Goal: Task Accomplishment & Management: Manage account settings

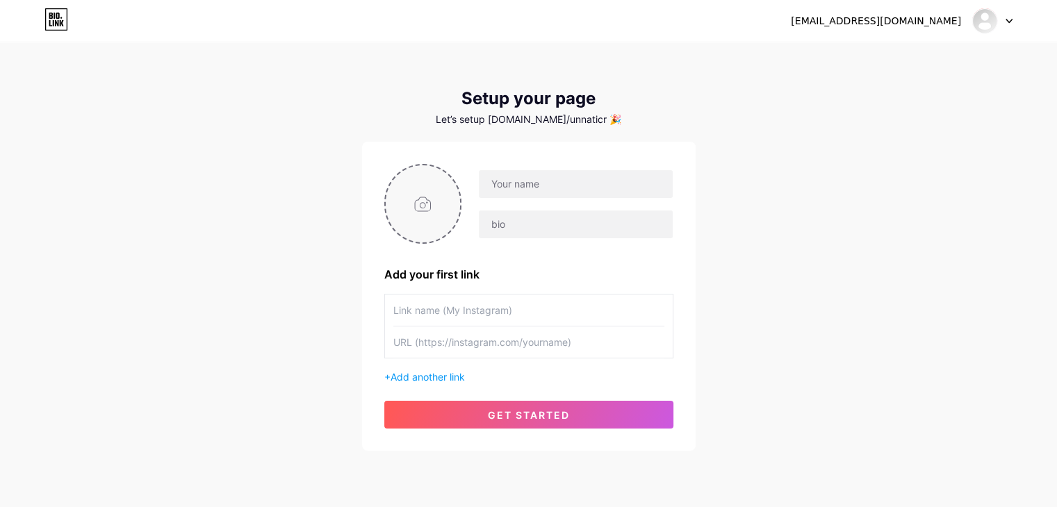
click at [438, 199] on input "file" at bounding box center [423, 203] width 75 height 77
type input "C:\fakepath\make-a-company-logo-named-unnati-crafter_rYj6V0YMT0u278iHhVx68w_KcE…"
click at [455, 169] on circle at bounding box center [452, 174] width 15 height 15
click at [429, 194] on input "file" at bounding box center [423, 203] width 75 height 77
type input "C:\fakepath\Unnati_Logo1.png"
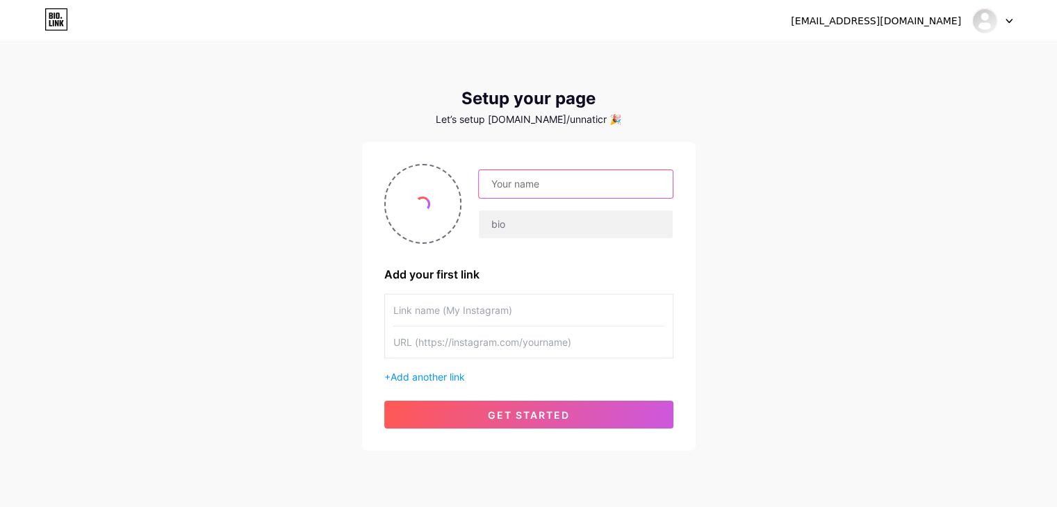
click at [525, 181] on input "text" at bounding box center [575, 184] width 193 height 28
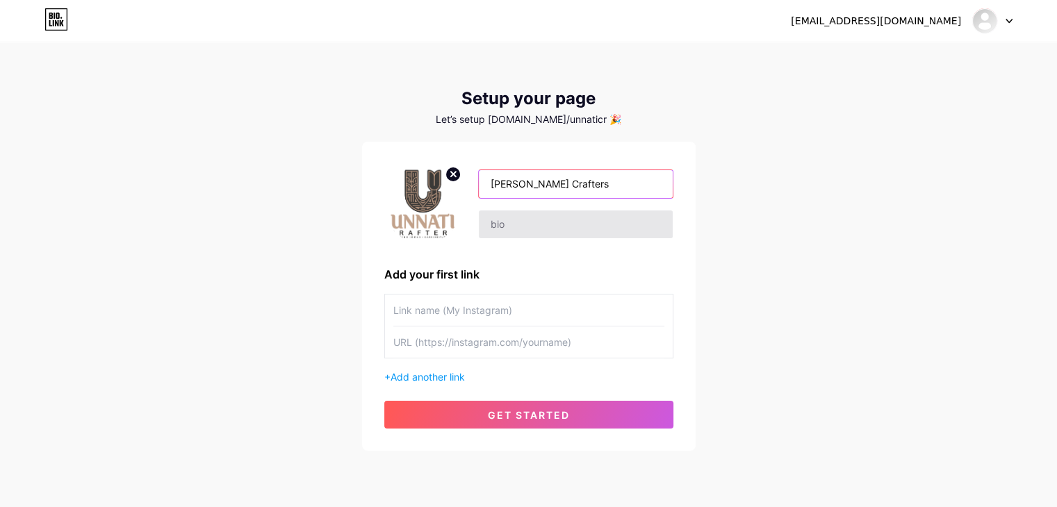
type input "[PERSON_NAME] Crafters"
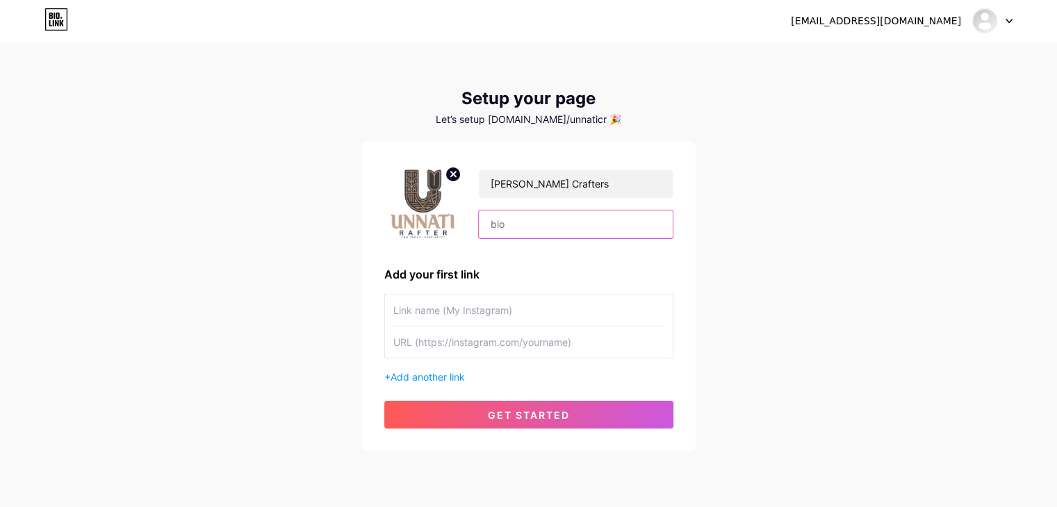
click at [549, 235] on input "text" at bounding box center [575, 225] width 193 height 28
click at [567, 224] on input "Shaping Ideas" at bounding box center [575, 225] width 193 height 28
type input "Shaping Ideas . Crafting Futures"
click at [425, 315] on input "text" at bounding box center [528, 310] width 271 height 31
type input "V"
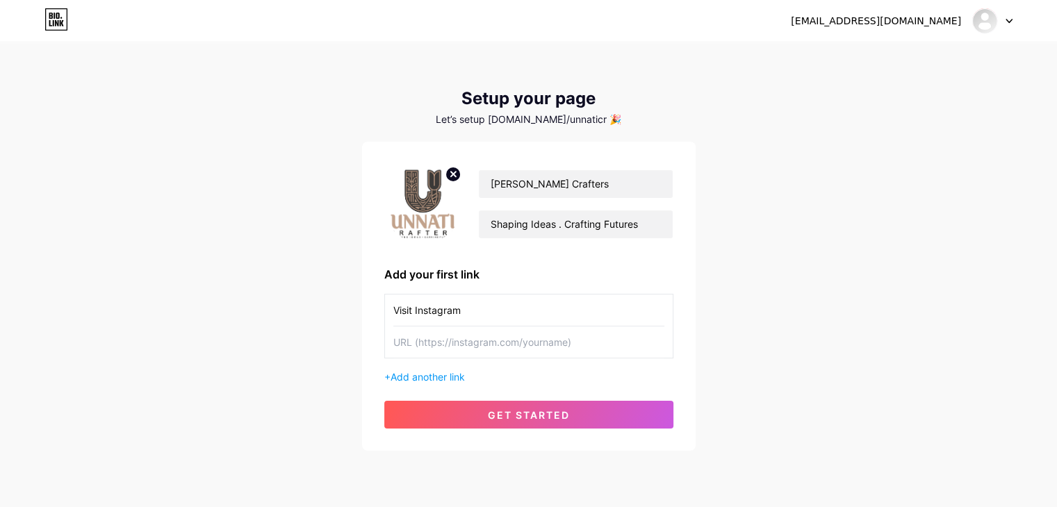
type input "Visit Instagram"
click at [479, 340] on input "text" at bounding box center [528, 342] width 271 height 31
paste input "[URL][DOMAIN_NAME]"
type input "[URL][DOMAIN_NAME]"
click at [442, 376] on span "Add another link" at bounding box center [427, 377] width 74 height 12
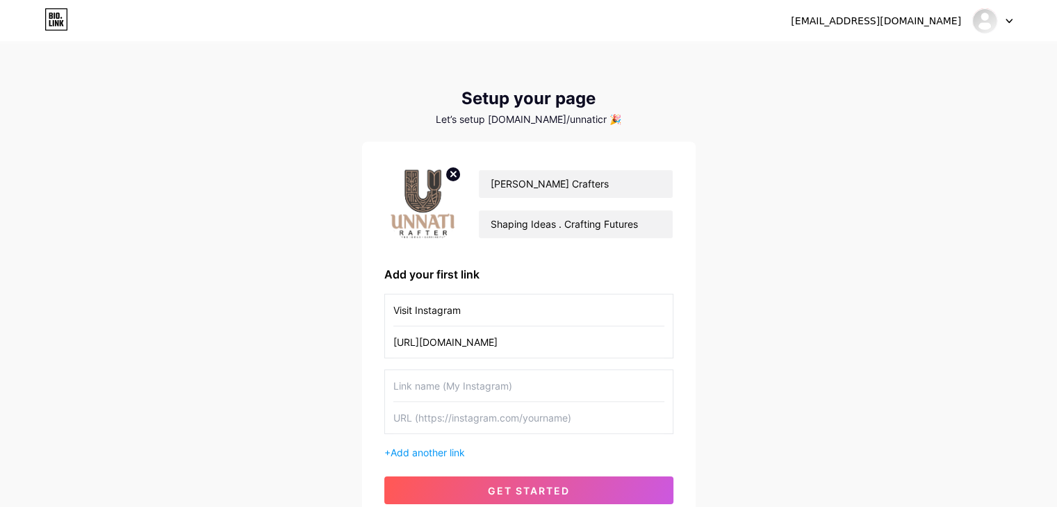
scroll to position [69, 0]
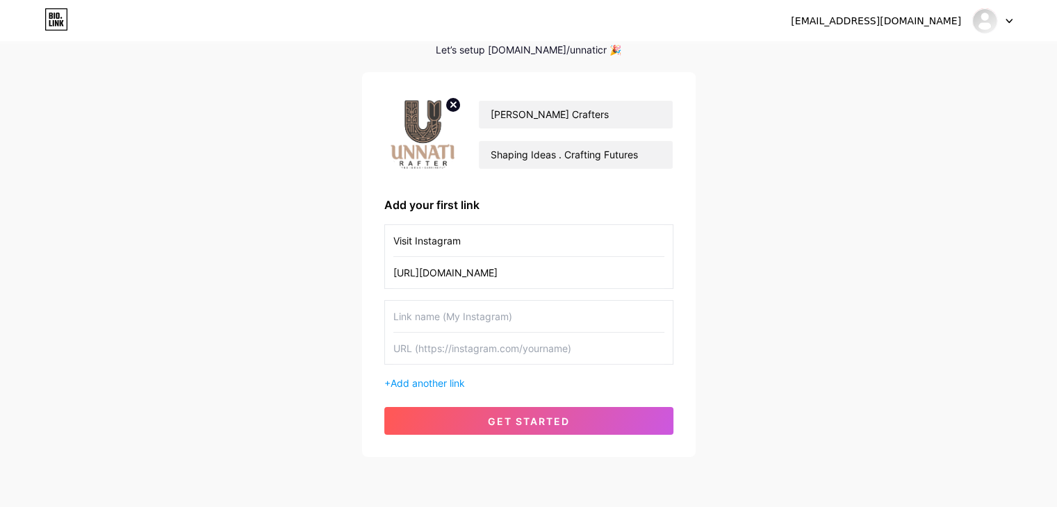
click at [511, 320] on input "text" at bounding box center [528, 316] width 271 height 31
click at [393, 239] on input "Visit Instagram" at bounding box center [528, 240] width 271 height 31
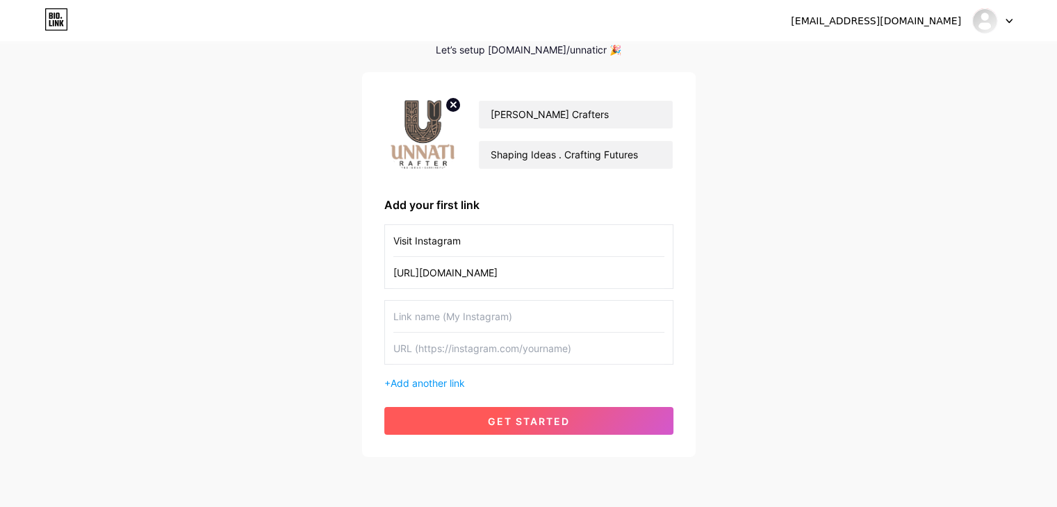
click at [500, 418] on span "get started" at bounding box center [529, 421] width 82 height 12
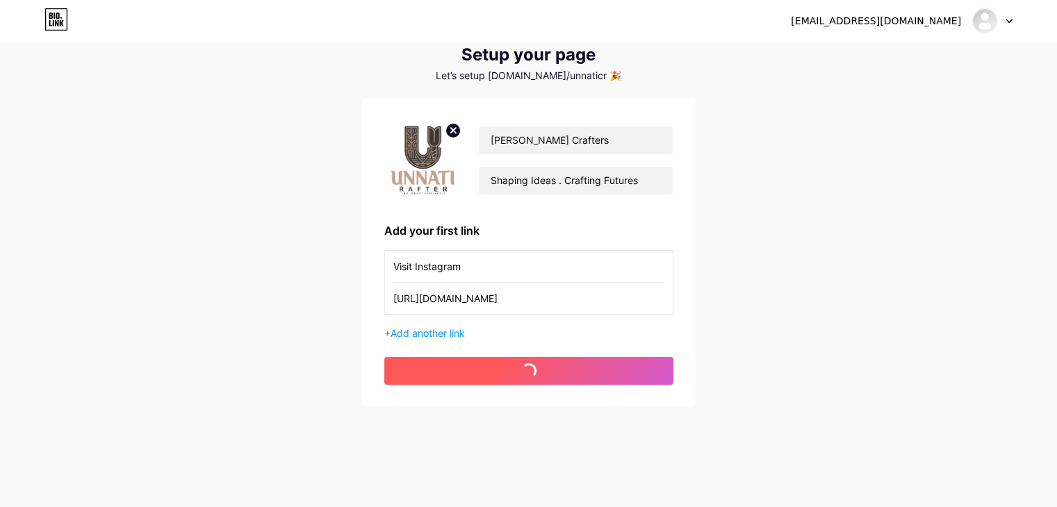
scroll to position [44, 0]
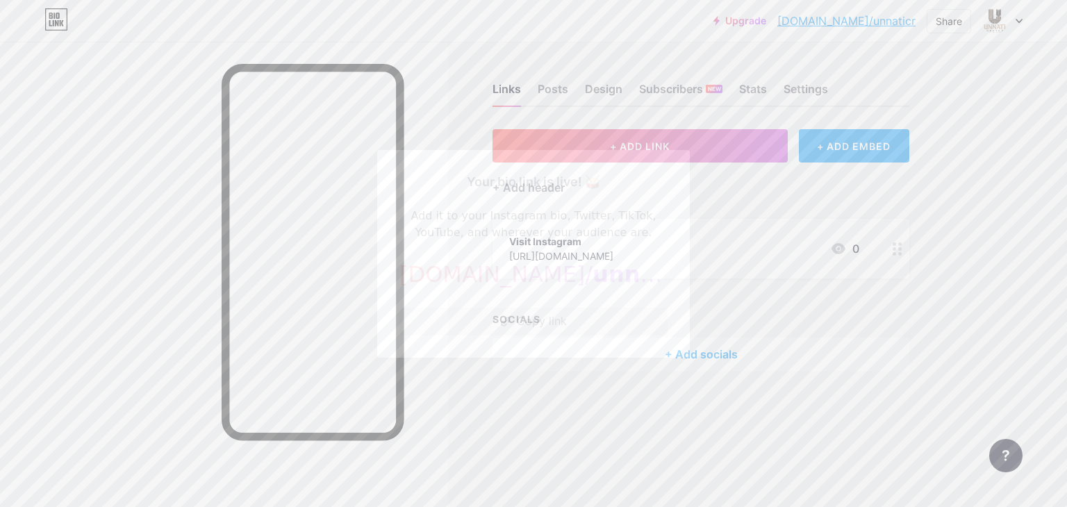
click at [527, 322] on button "Copy link" at bounding box center [534, 322] width 268 height 28
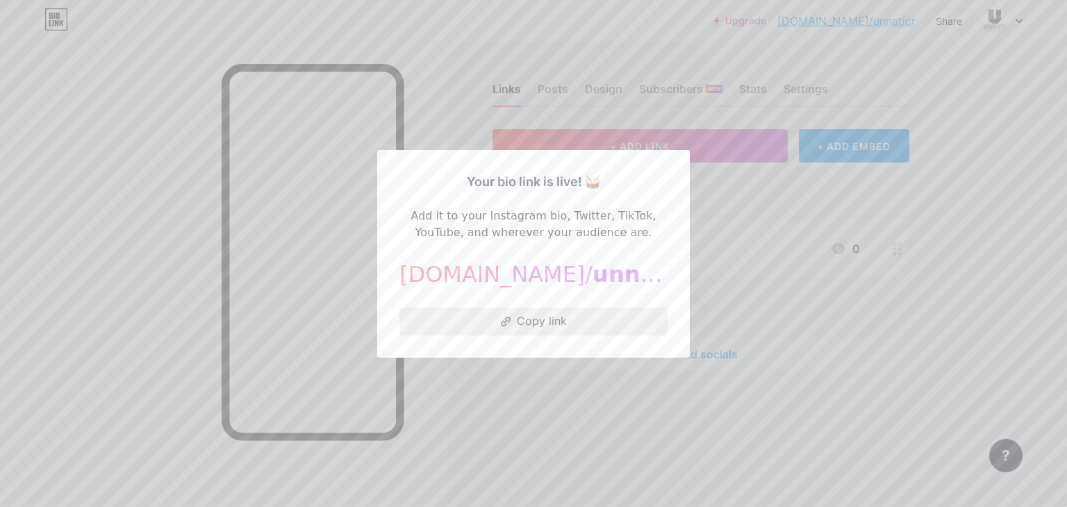
click at [542, 329] on button "Copy link" at bounding box center [534, 322] width 268 height 28
click at [702, 81] on div at bounding box center [533, 253] width 1067 height 507
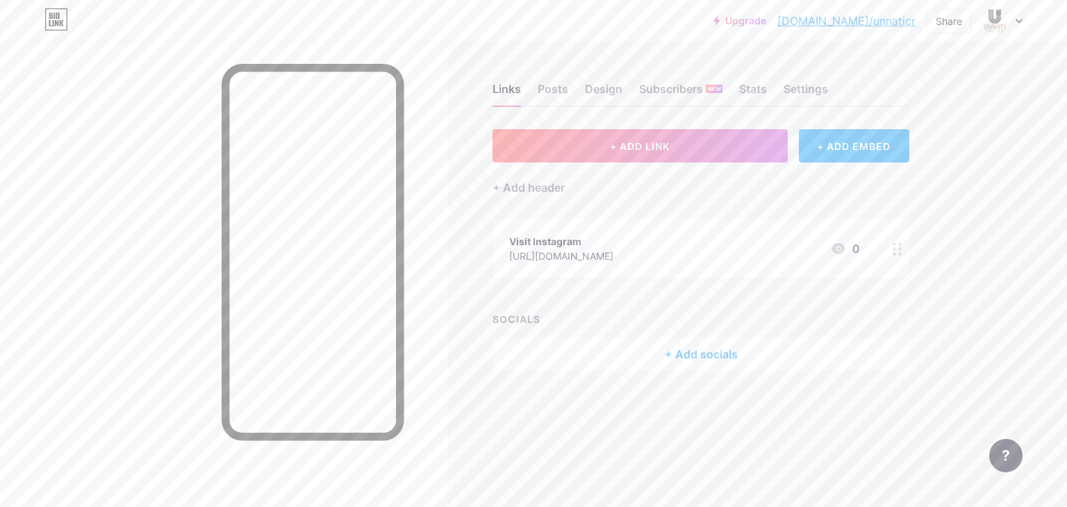
click at [1007, 17] on div at bounding box center [994, 20] width 25 height 25
click at [921, 157] on link "Account settings" at bounding box center [936, 158] width 172 height 38
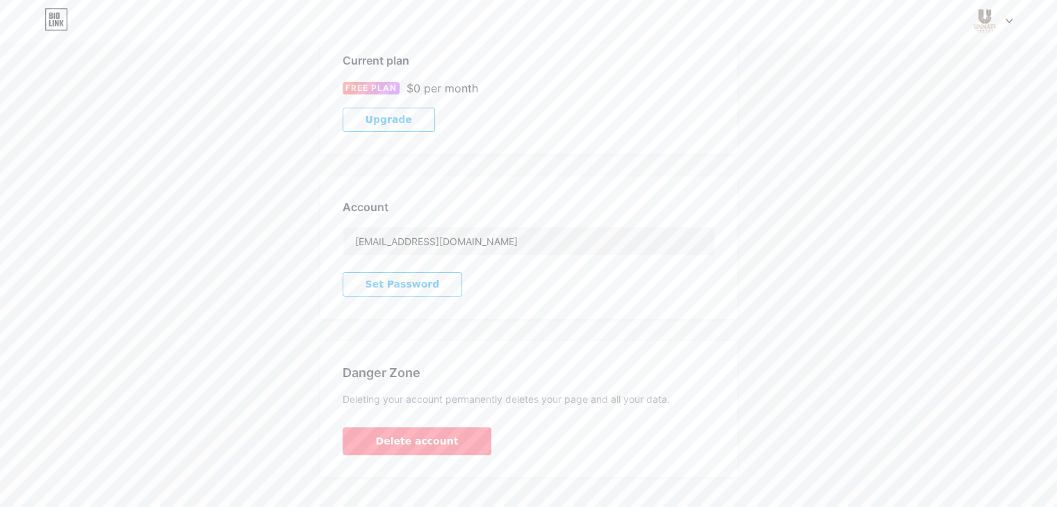
scroll to position [267, 0]
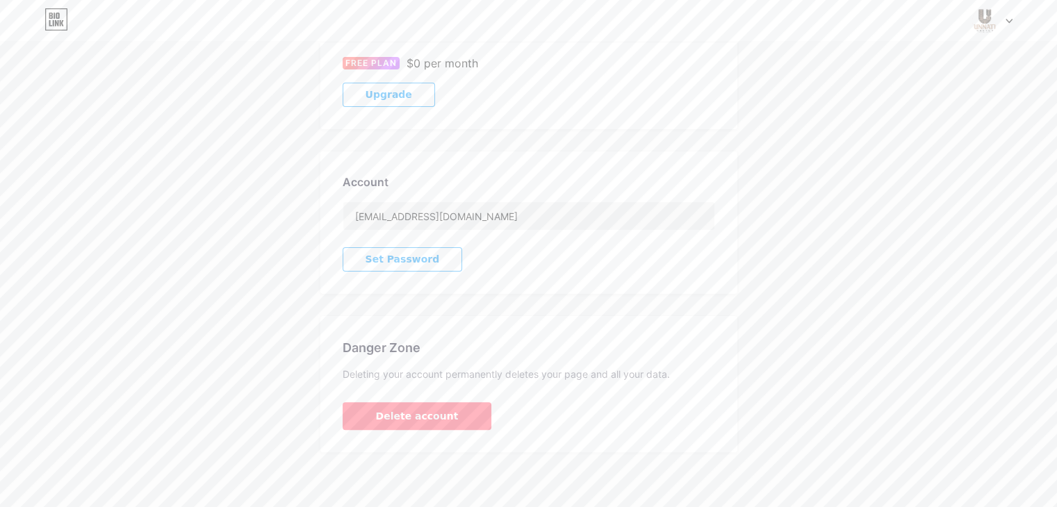
click at [386, 254] on span "Set Password" at bounding box center [402, 260] width 74 height 12
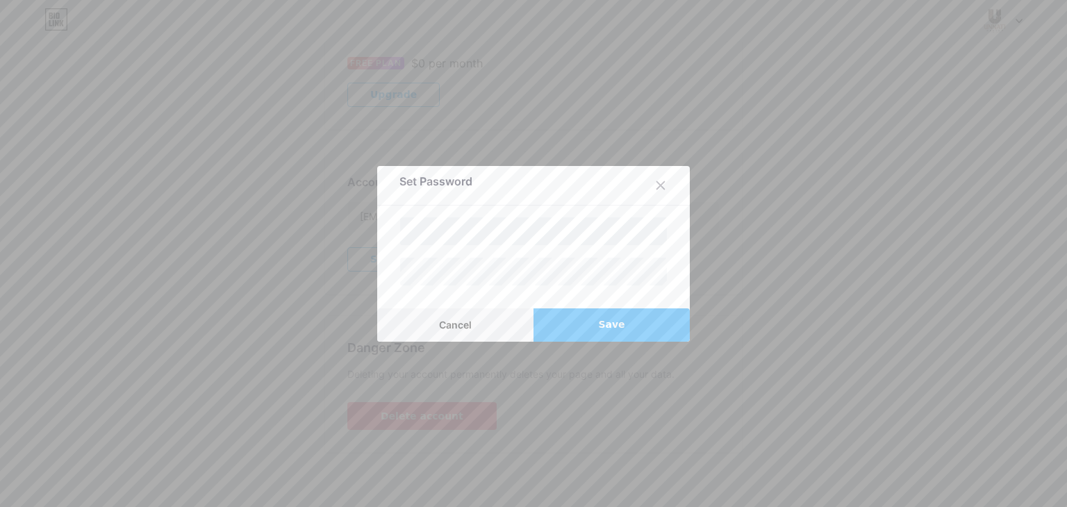
click at [578, 333] on button "Save" at bounding box center [612, 324] width 156 height 33
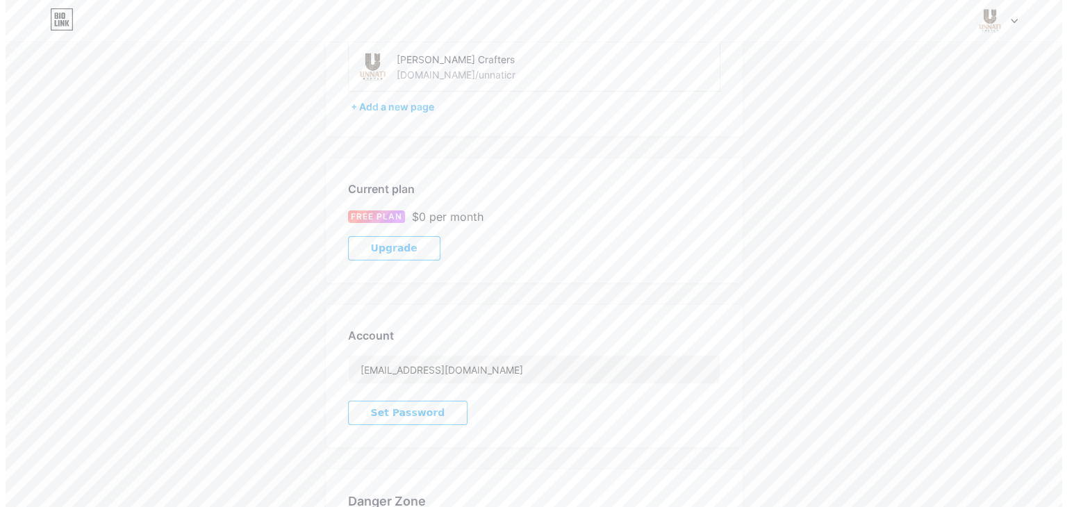
scroll to position [0, 0]
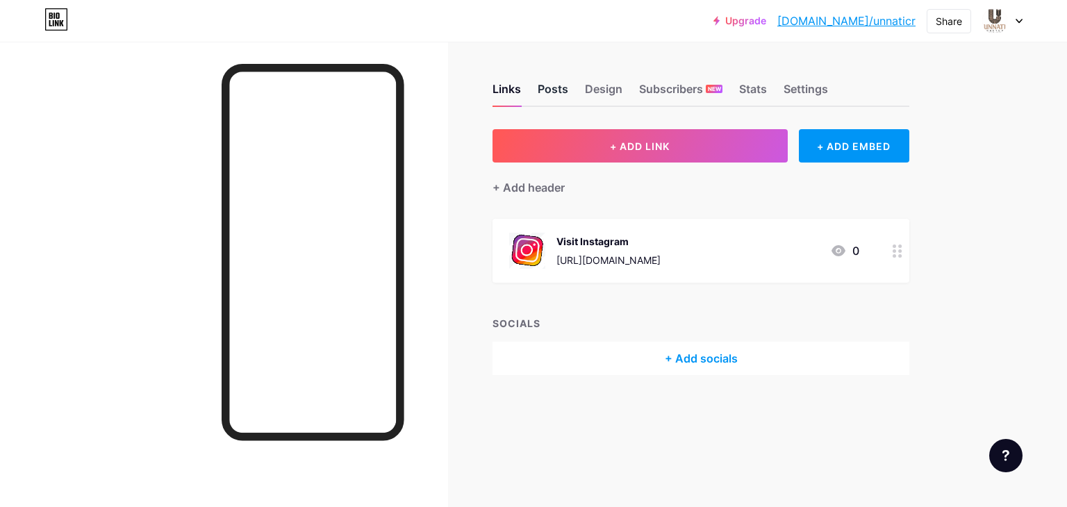
click at [561, 84] on div "Posts" at bounding box center [553, 93] width 31 height 25
click at [557, 81] on div "Posts" at bounding box center [553, 93] width 31 height 25
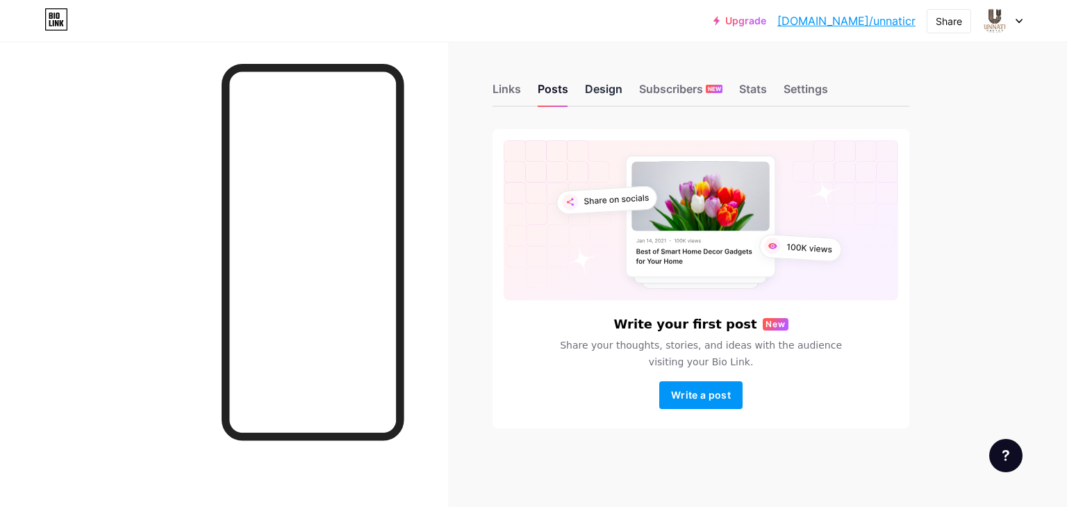
click at [620, 86] on div "Links Posts Design Subscribers NEW Stats Settings" at bounding box center [701, 82] width 417 height 49
click at [609, 81] on div "Design" at bounding box center [604, 93] width 38 height 25
click at [611, 92] on div "Design" at bounding box center [604, 93] width 38 height 25
click at [611, 85] on div "Design" at bounding box center [604, 93] width 38 height 25
click at [561, 87] on div "Posts" at bounding box center [553, 93] width 31 height 25
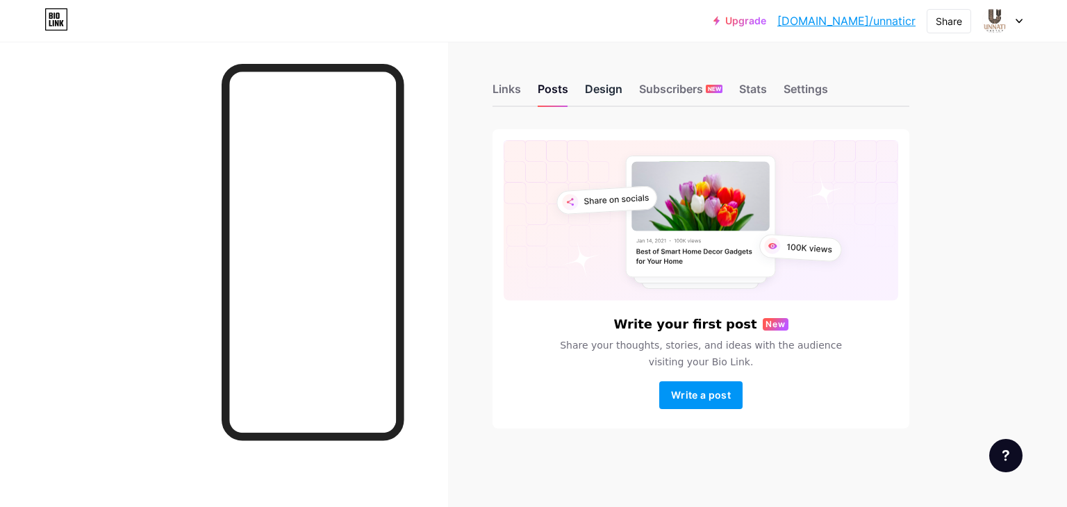
click at [617, 87] on div "Design" at bounding box center [604, 93] width 38 height 25
click at [619, 87] on div "Design" at bounding box center [604, 93] width 38 height 25
click at [686, 87] on div "Subscribers NEW" at bounding box center [680, 93] width 83 height 25
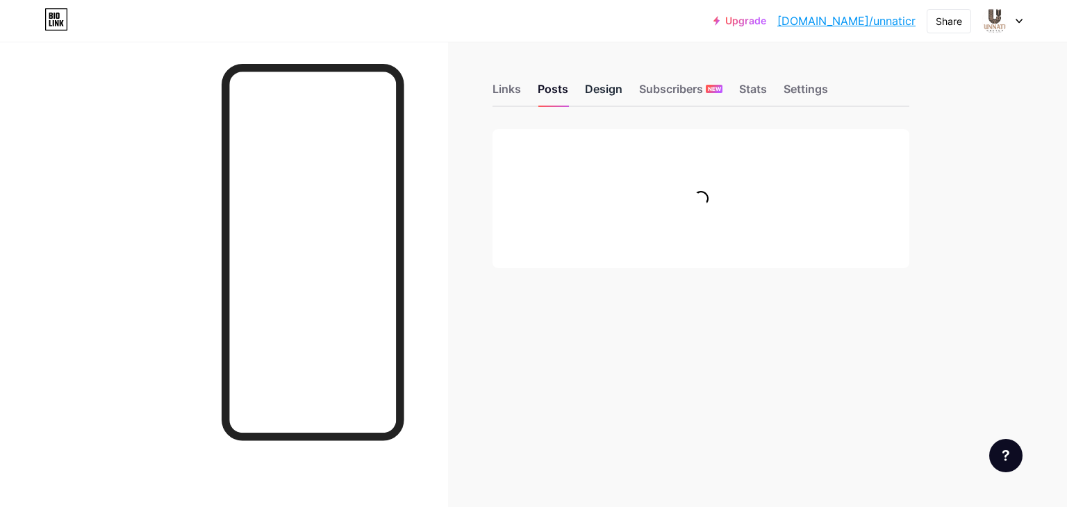
click at [613, 86] on div "Design" at bounding box center [604, 93] width 38 height 25
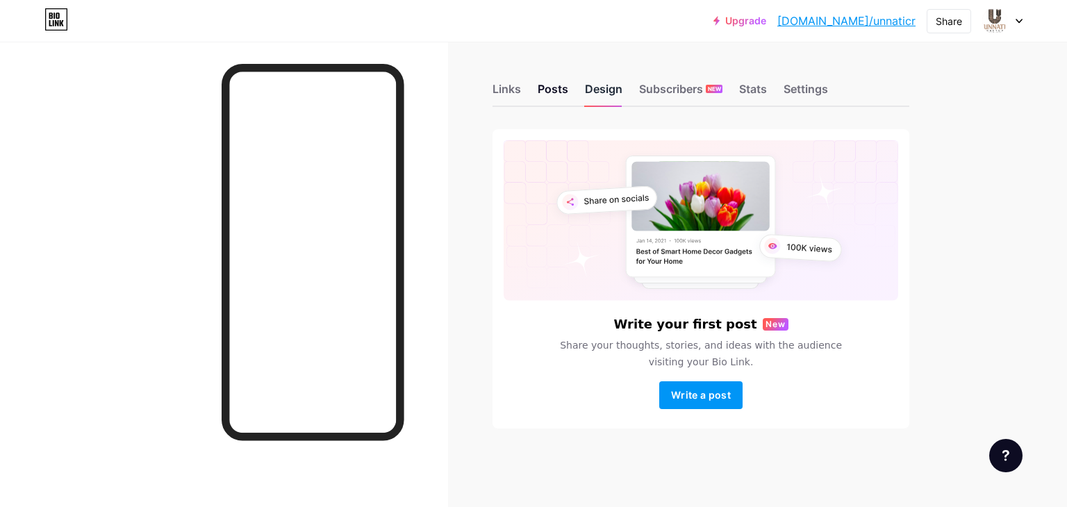
click at [609, 85] on div "Design" at bounding box center [604, 93] width 38 height 25
click at [681, 86] on div "Subscribers NEW" at bounding box center [680, 93] width 83 height 25
click at [749, 85] on div "Stats" at bounding box center [753, 93] width 28 height 25
click at [827, 92] on div "Settings" at bounding box center [806, 93] width 44 height 25
click at [507, 92] on div "Links" at bounding box center [507, 93] width 28 height 25
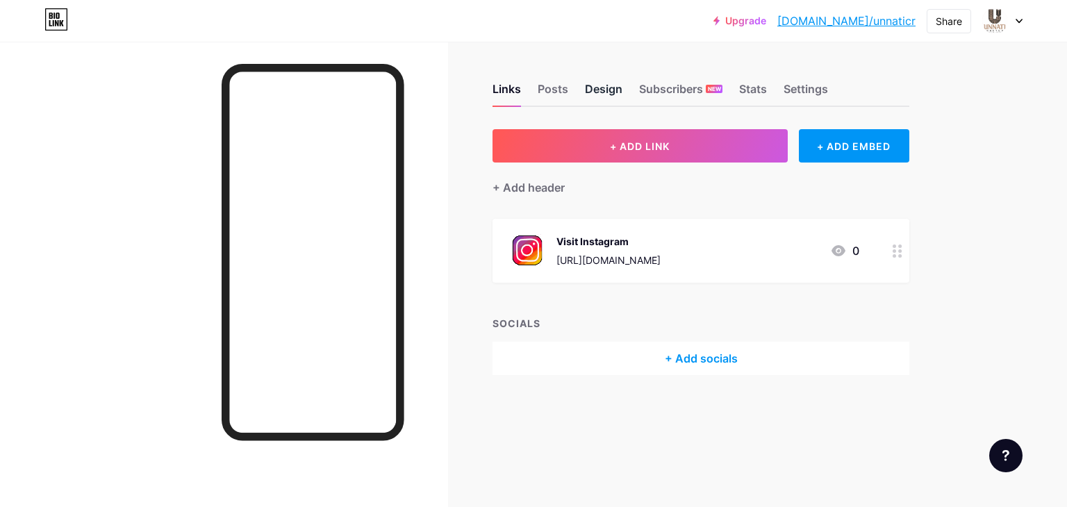
click at [607, 90] on div "Design" at bounding box center [604, 93] width 38 height 25
click at [528, 95] on div "Links Posts Design Subscribers NEW Stats Settings" at bounding box center [701, 82] width 417 height 49
click at [550, 89] on div "Posts" at bounding box center [553, 93] width 31 height 25
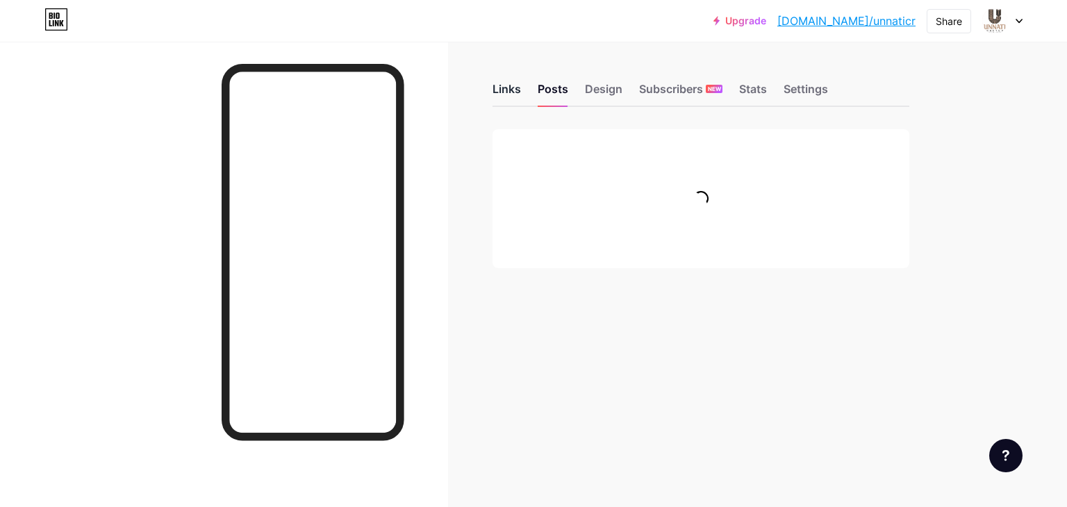
click at [506, 88] on div "Links" at bounding box center [507, 93] width 28 height 25
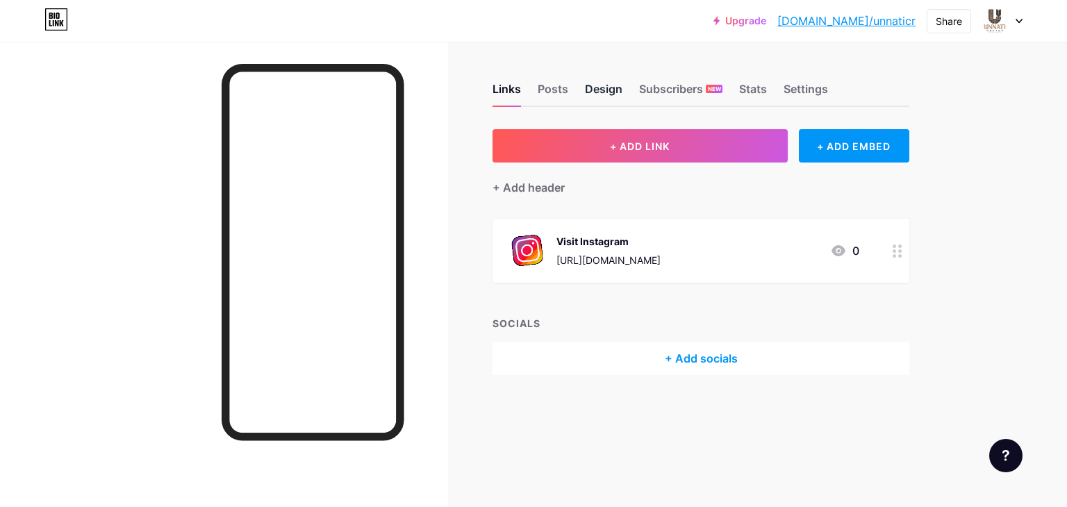
click at [591, 85] on div "Design" at bounding box center [604, 93] width 38 height 25
click at [648, 85] on div "Subscribers NEW" at bounding box center [680, 93] width 83 height 25
click at [750, 85] on div "Stats" at bounding box center [753, 93] width 28 height 25
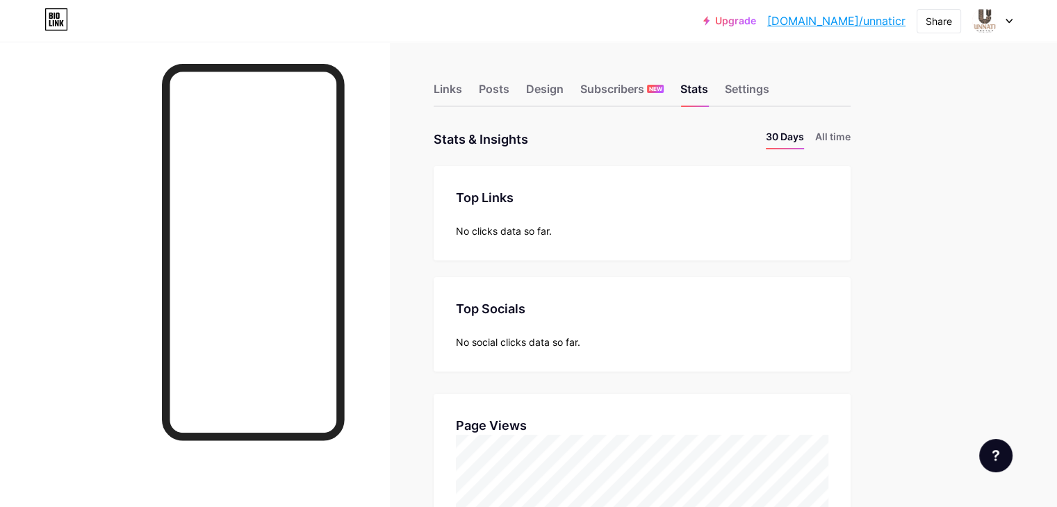
scroll to position [506, 1056]
click at [664, 84] on div "Subscribers NEW" at bounding box center [621, 93] width 83 height 25
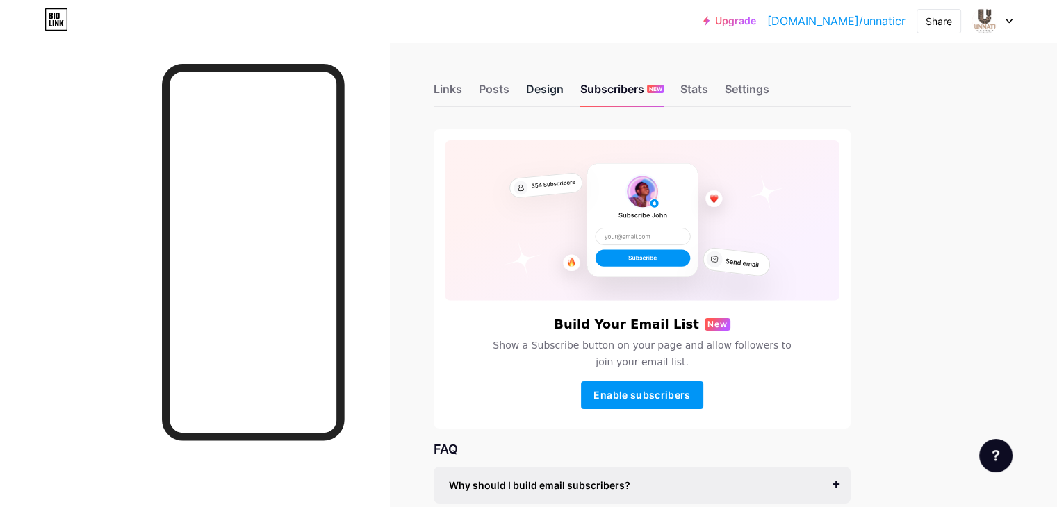
click at [563, 88] on div "Design" at bounding box center [545, 93] width 38 height 25
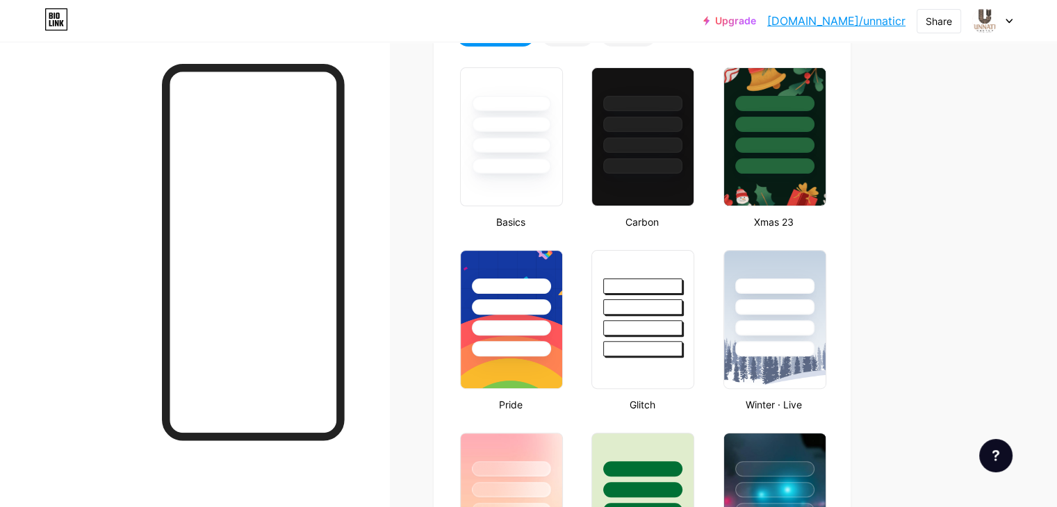
scroll to position [208, 0]
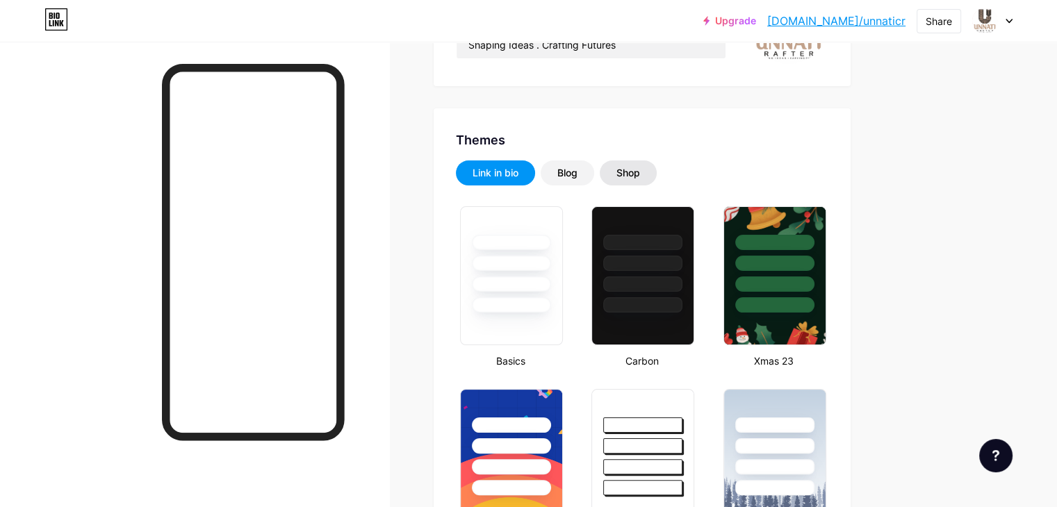
click at [640, 172] on div "Shop" at bounding box center [628, 173] width 24 height 14
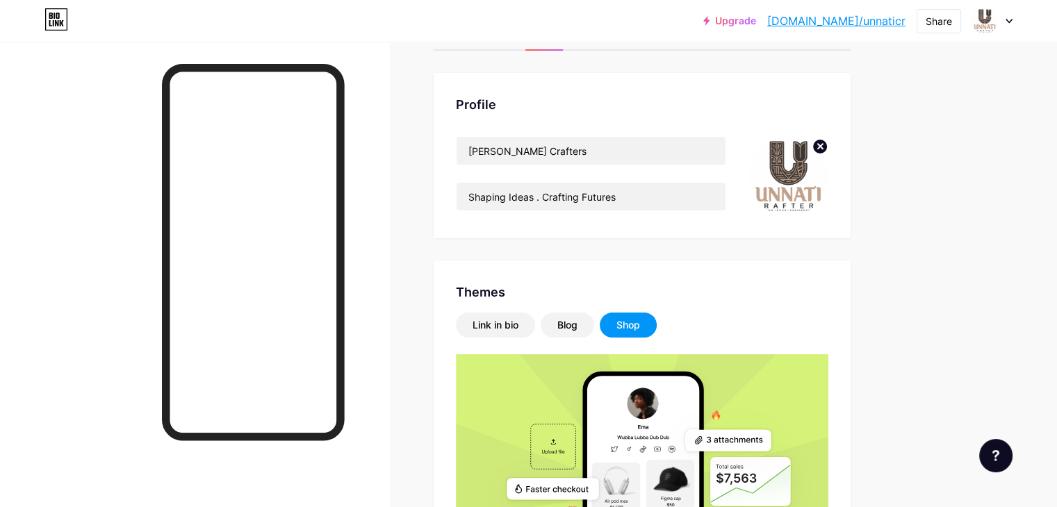
scroll to position [0, 0]
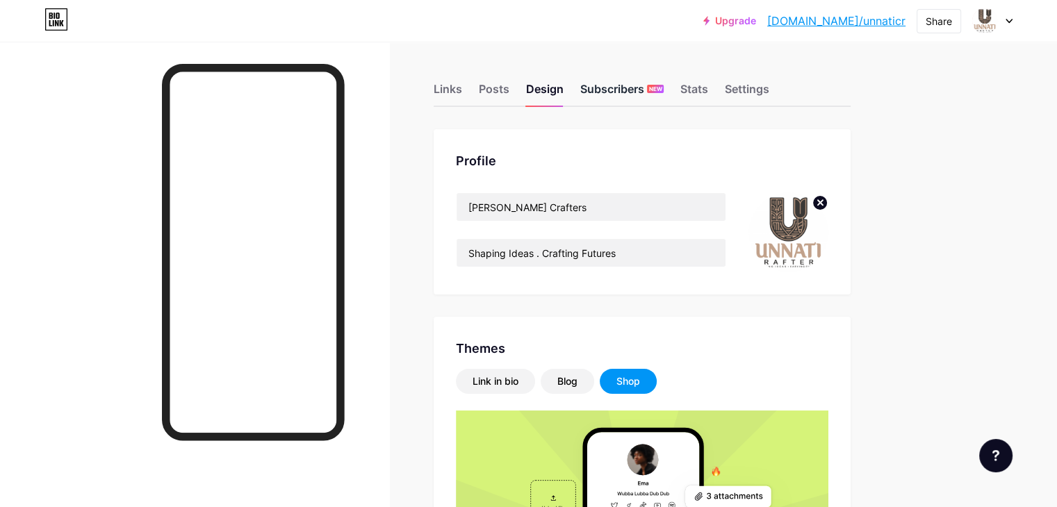
click at [664, 94] on div "Subscribers NEW" at bounding box center [621, 93] width 83 height 25
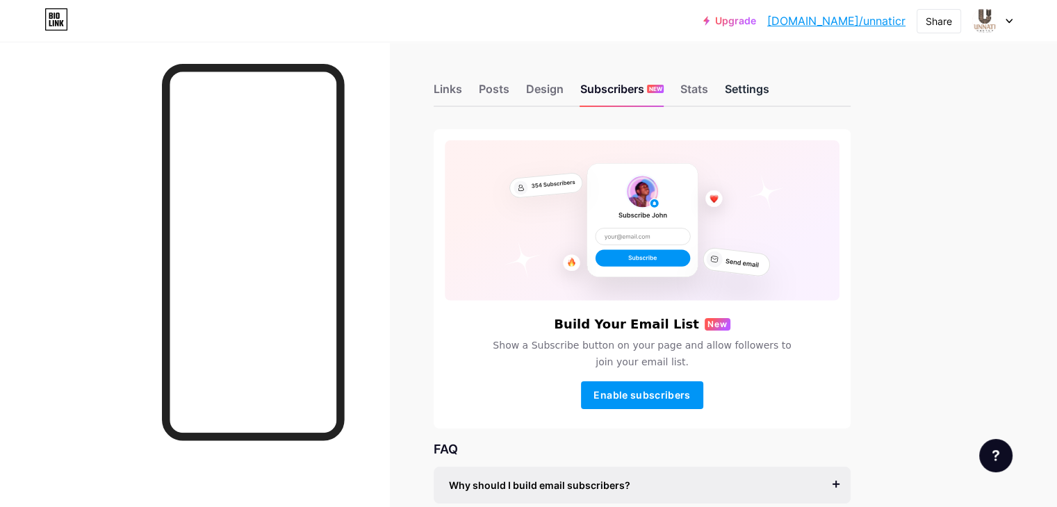
click at [769, 84] on div "Settings" at bounding box center [747, 93] width 44 height 25
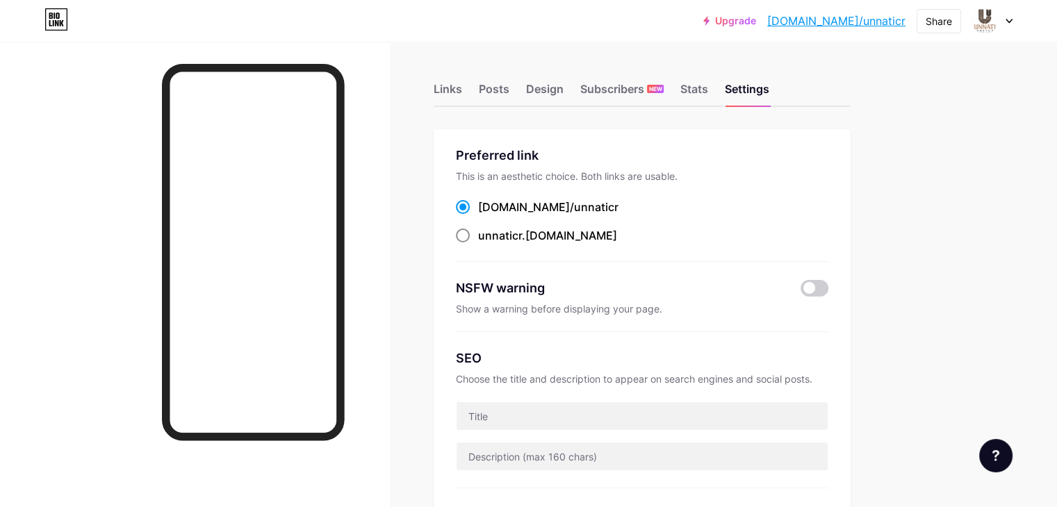
click at [534, 240] on label "unnaticr .[DOMAIN_NAME]" at bounding box center [536, 235] width 161 height 17
click at [487, 244] on input "unnaticr .[DOMAIN_NAME]" at bounding box center [482, 248] width 9 height 9
radio input "true"
click at [548, 204] on div "[DOMAIN_NAME]/ unnaticr" at bounding box center [548, 207] width 140 height 17
click at [487, 215] on input "[DOMAIN_NAME]/ unnaticr" at bounding box center [482, 219] width 9 height 9
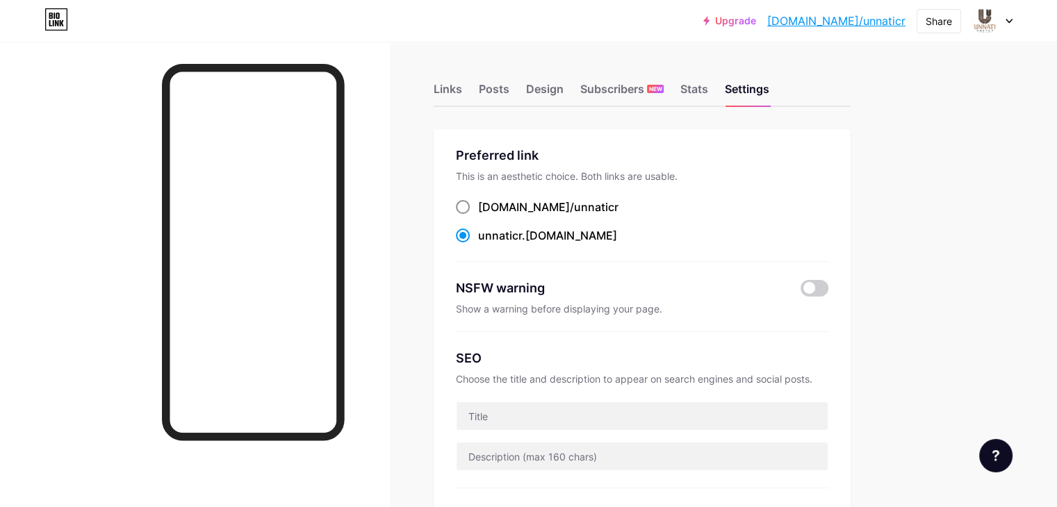
radio input "true"
click at [729, 190] on div "Preferred link This is an aesthetic choice. Both links are usable. [DOMAIN_NAME…" at bounding box center [642, 204] width 372 height 116
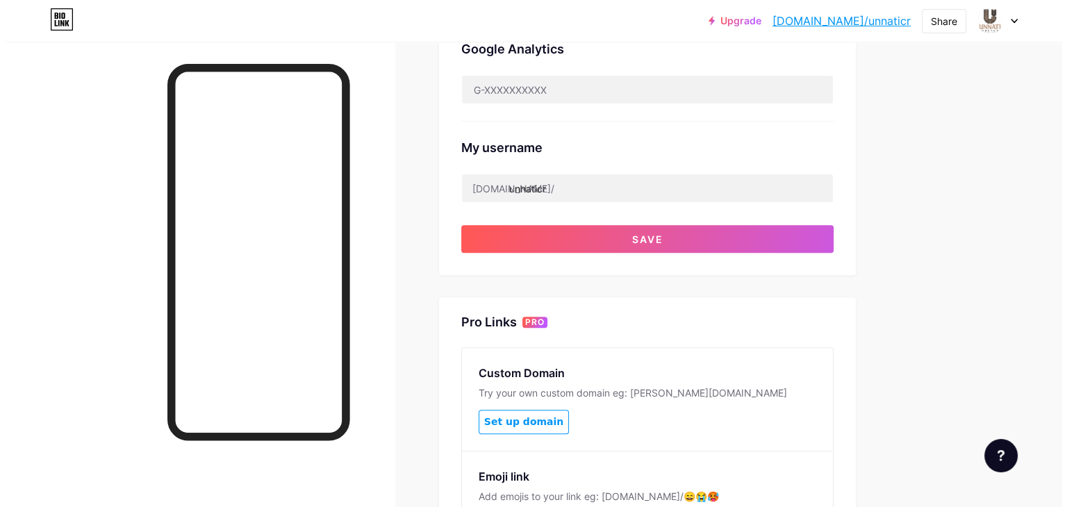
scroll to position [625, 0]
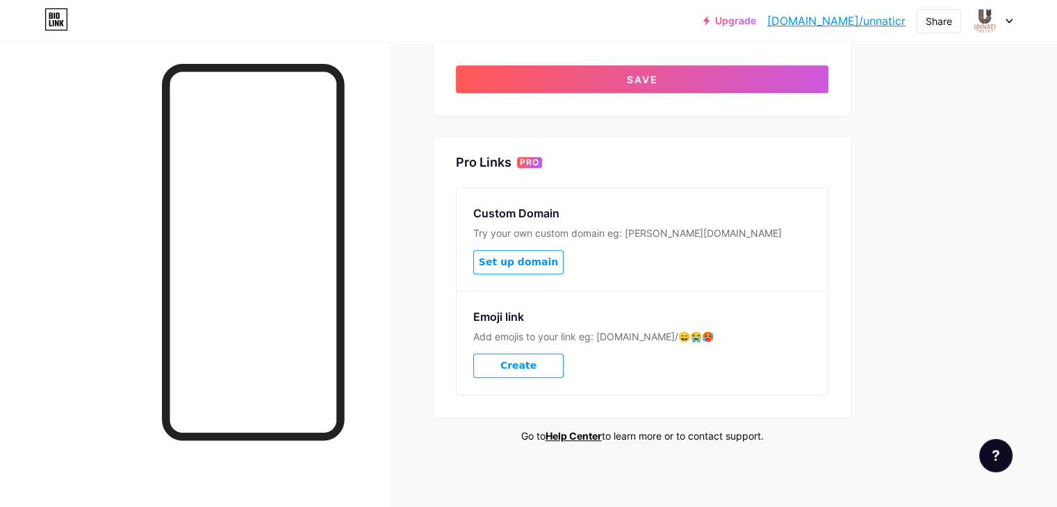
click at [536, 360] on span "Create" at bounding box center [518, 366] width 36 height 12
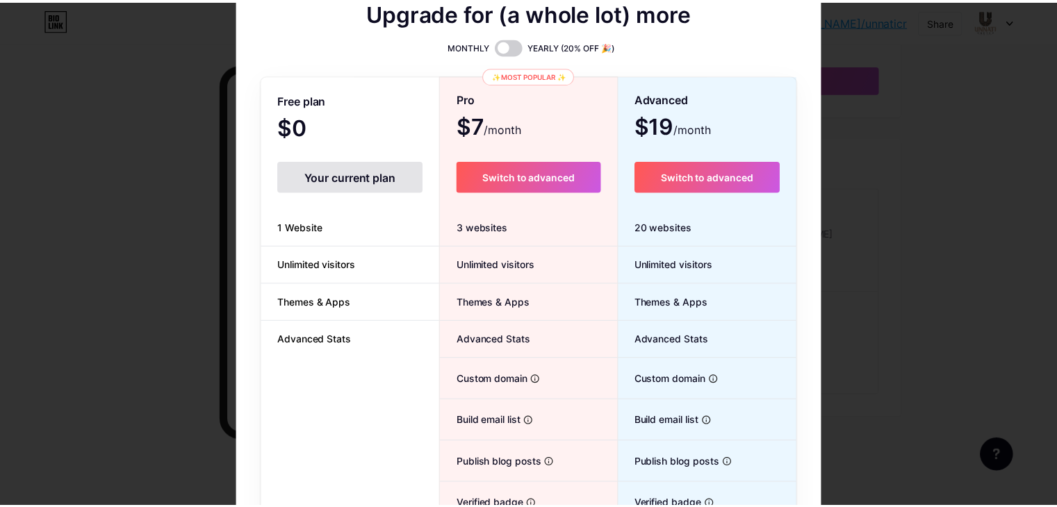
scroll to position [0, 0]
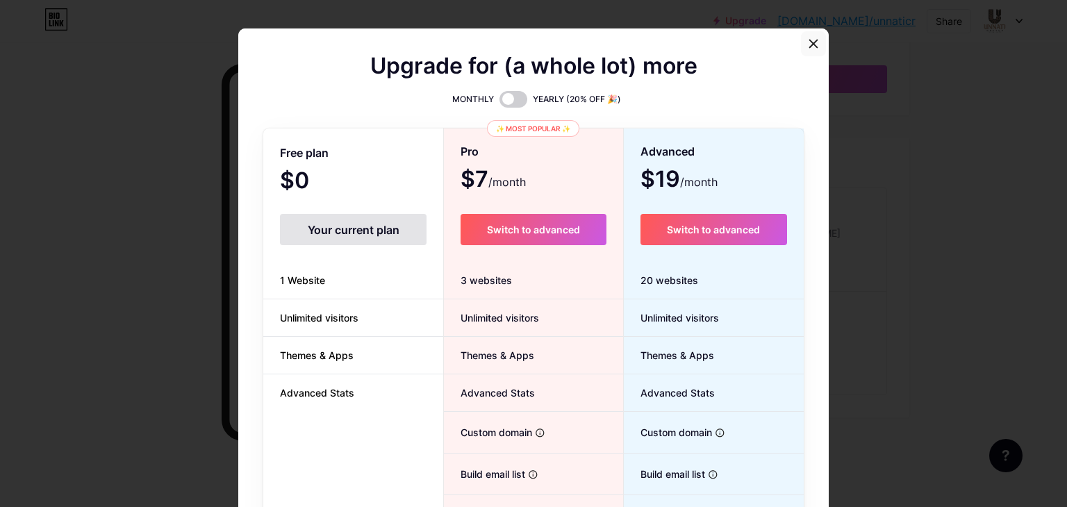
click at [815, 40] on div at bounding box center [813, 43] width 25 height 25
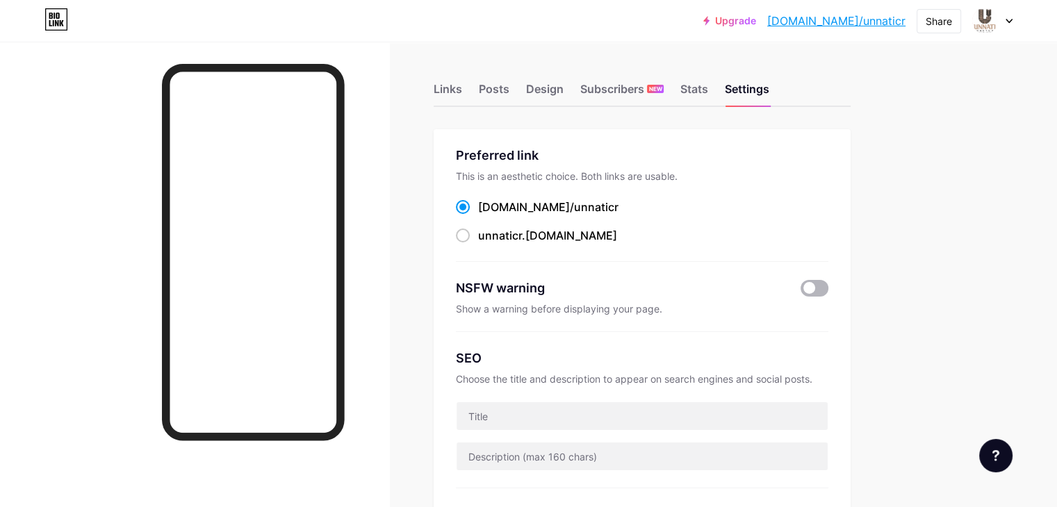
click at [828, 281] on span at bounding box center [814, 288] width 28 height 17
click at [800, 292] on input "checkbox" at bounding box center [800, 292] width 0 height 0
click at [828, 285] on span at bounding box center [814, 288] width 28 height 17
click at [800, 292] on input "checkbox" at bounding box center [800, 292] width 0 height 0
click at [850, 286] on div "Preferred link This is an aesthetic choice. Both links are usable. [DOMAIN_NAME…" at bounding box center [642, 409] width 417 height 561
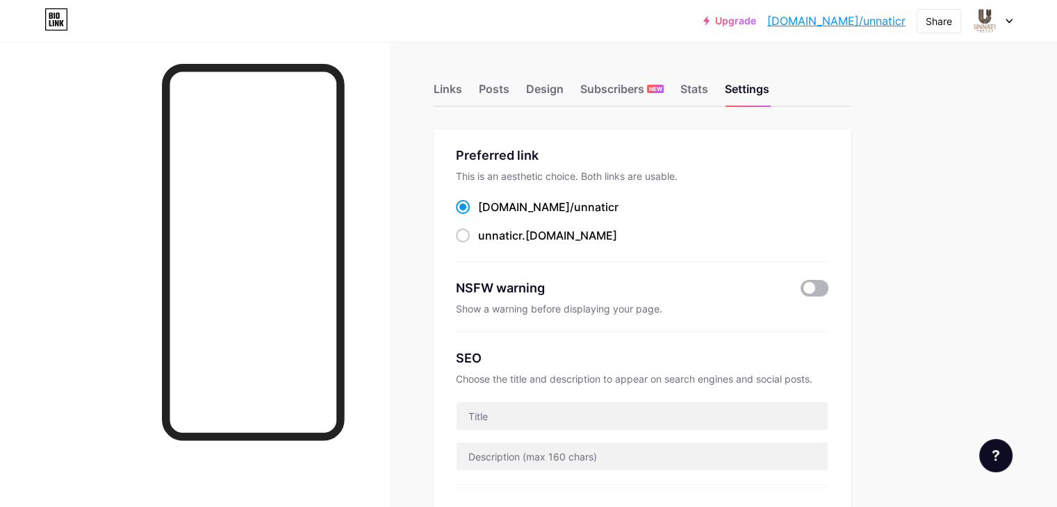
click at [828, 287] on span at bounding box center [814, 288] width 28 height 17
click at [800, 292] on input "checkbox" at bounding box center [800, 292] width 0 height 0
click at [828, 283] on span at bounding box center [814, 288] width 28 height 17
click at [800, 292] on input "checkbox" at bounding box center [800, 292] width 0 height 0
click at [862, 20] on link "[DOMAIN_NAME]/unnaticr" at bounding box center [836, 21] width 138 height 17
